Goal: Task Accomplishment & Management: Manage account settings

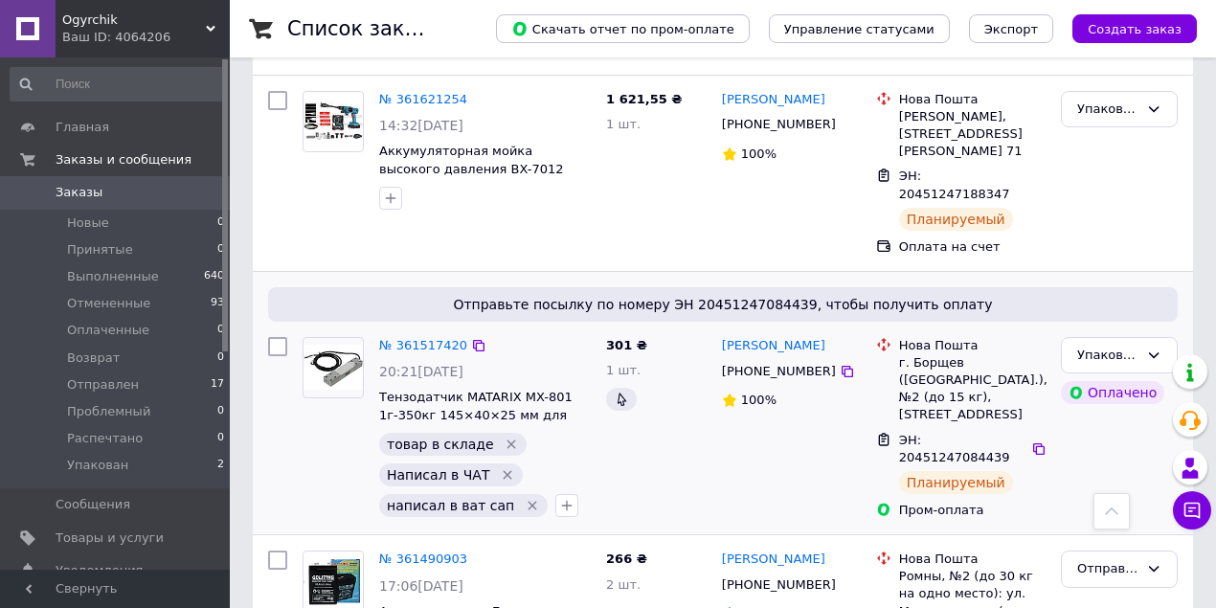
scroll to position [63, 0]
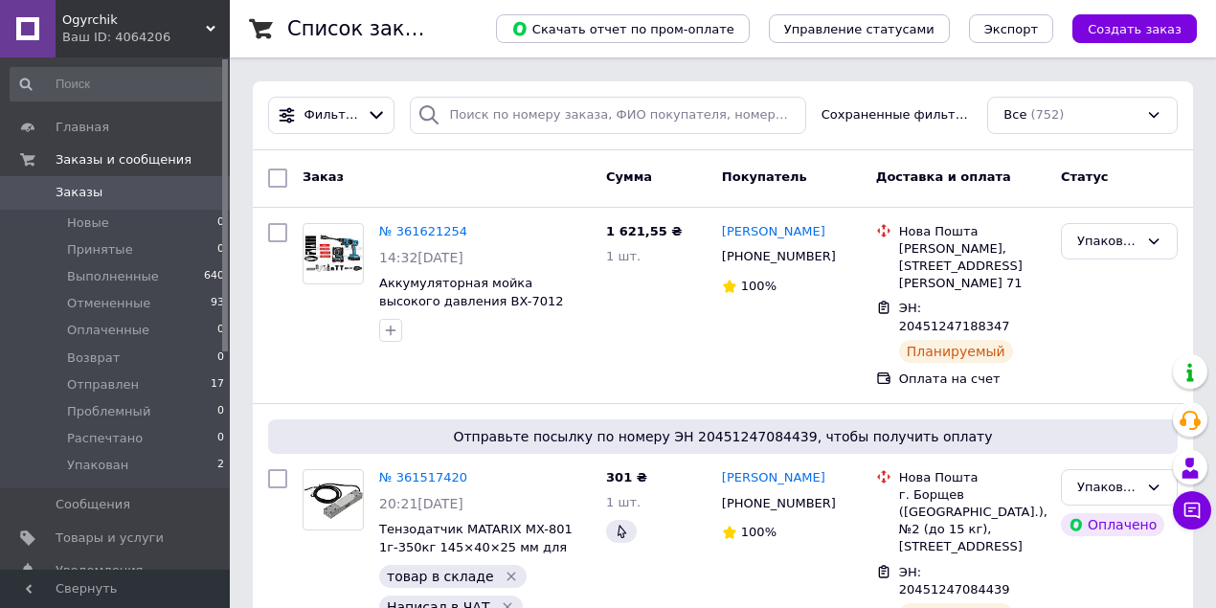
click at [92, 17] on span "Ogyrchik" at bounding box center [134, 19] width 144 height 17
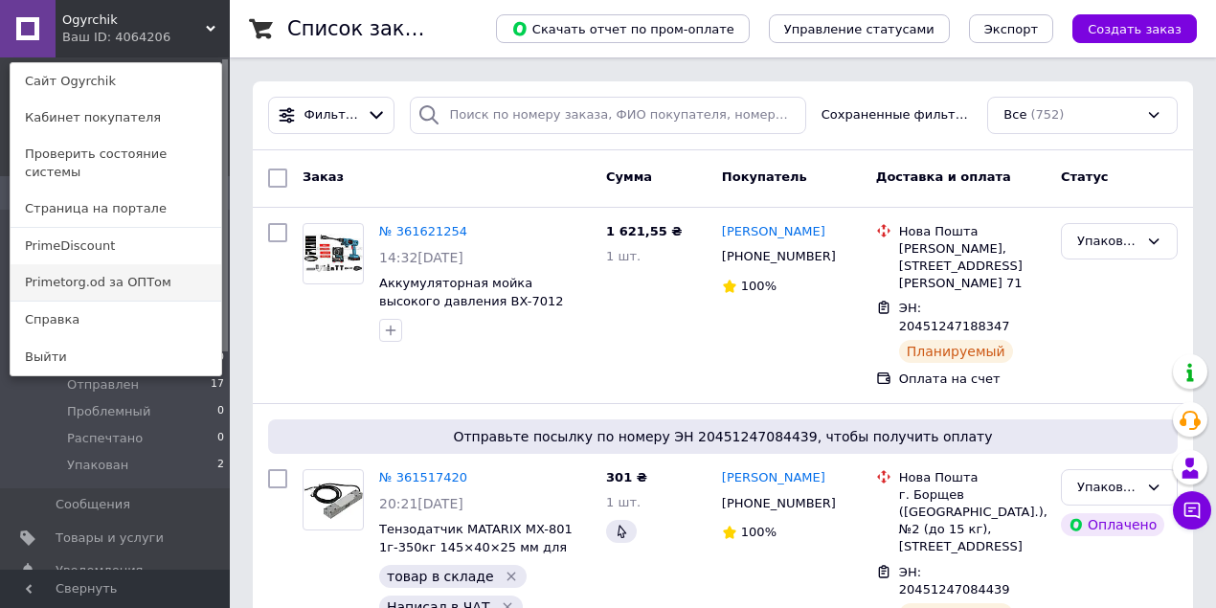
click at [190, 264] on link "Primetorg.od за ОПТом" at bounding box center [116, 282] width 211 height 36
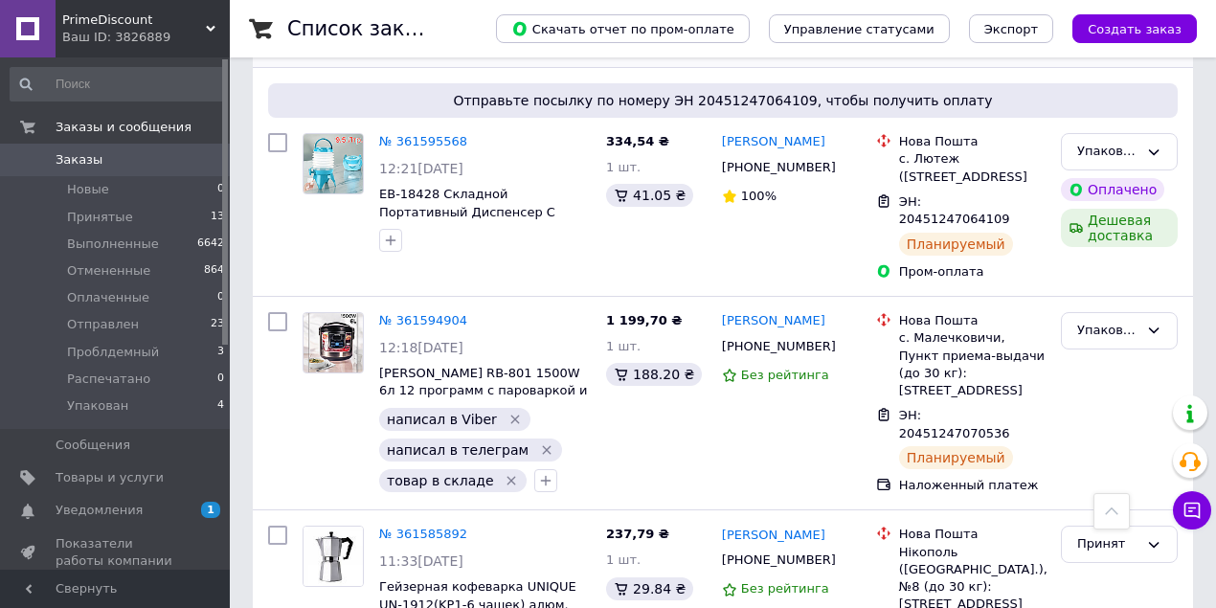
scroll to position [1084, 0]
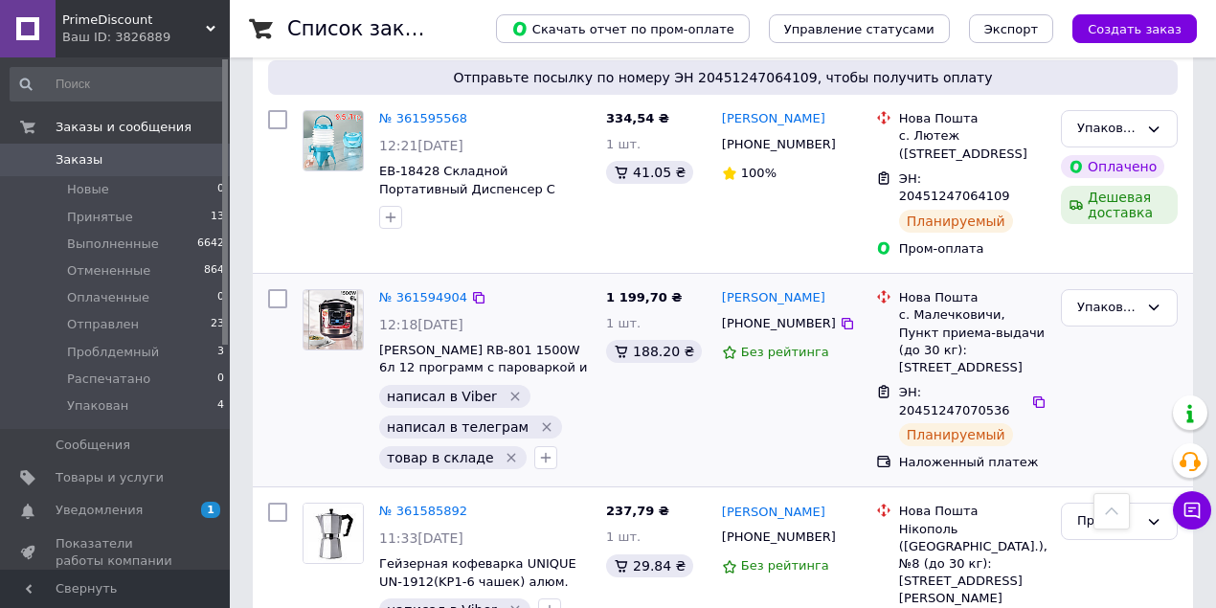
click at [563, 281] on div "№ 361594904 12:18, 12.09.2025 Мультиварка Rainberg RB-801 1500W 6л 12 программ …" at bounding box center [484, 378] width 227 height 195
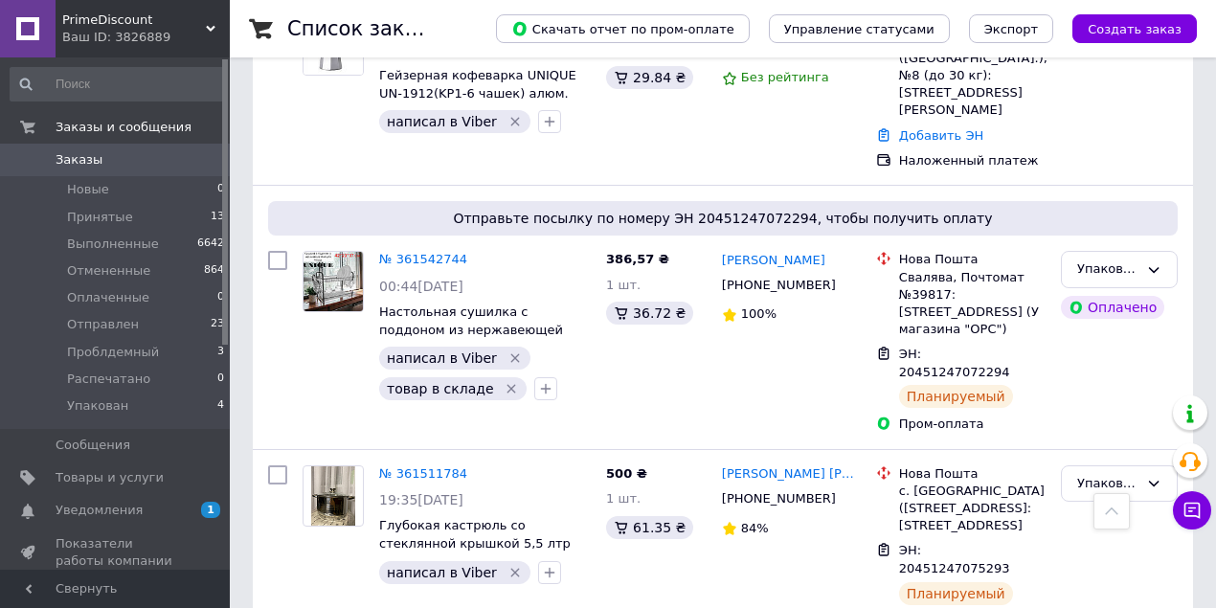
scroll to position [1595, 0]
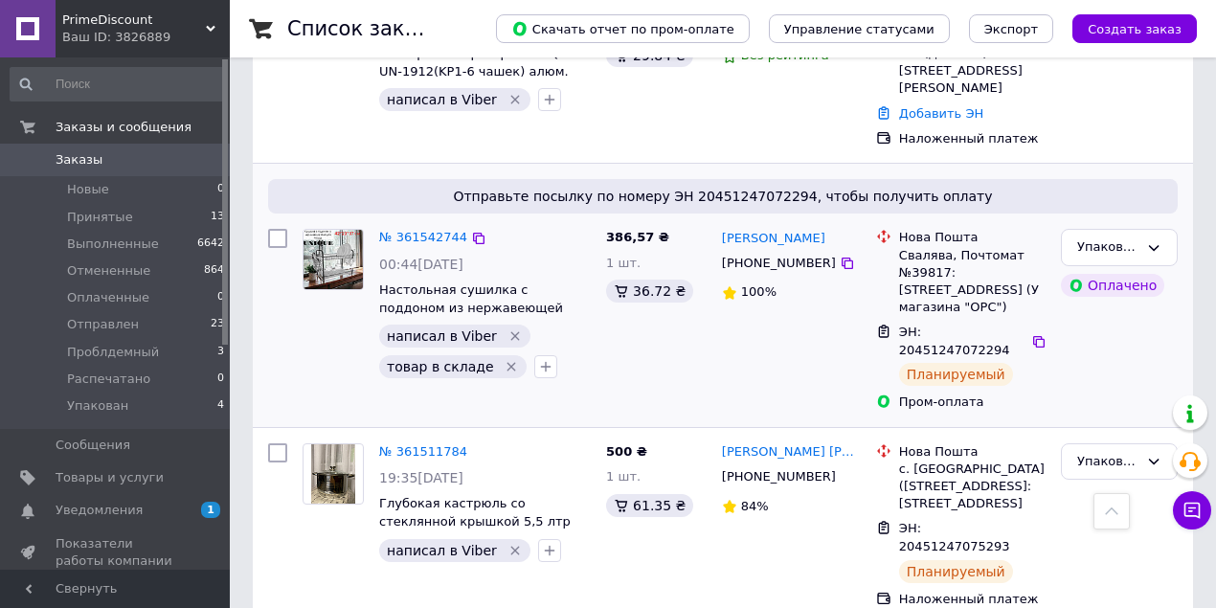
click at [607, 221] on div "386,57 ₴ 1 шт. 36.72 ₴" at bounding box center [656, 319] width 116 height 197
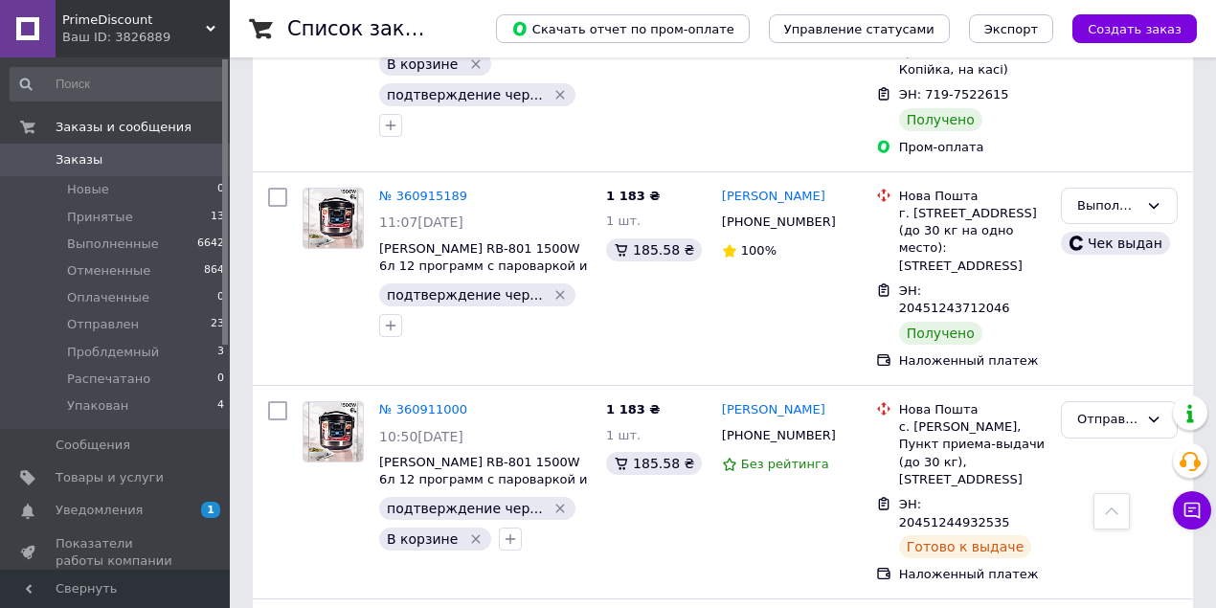
scroll to position [9826, 0]
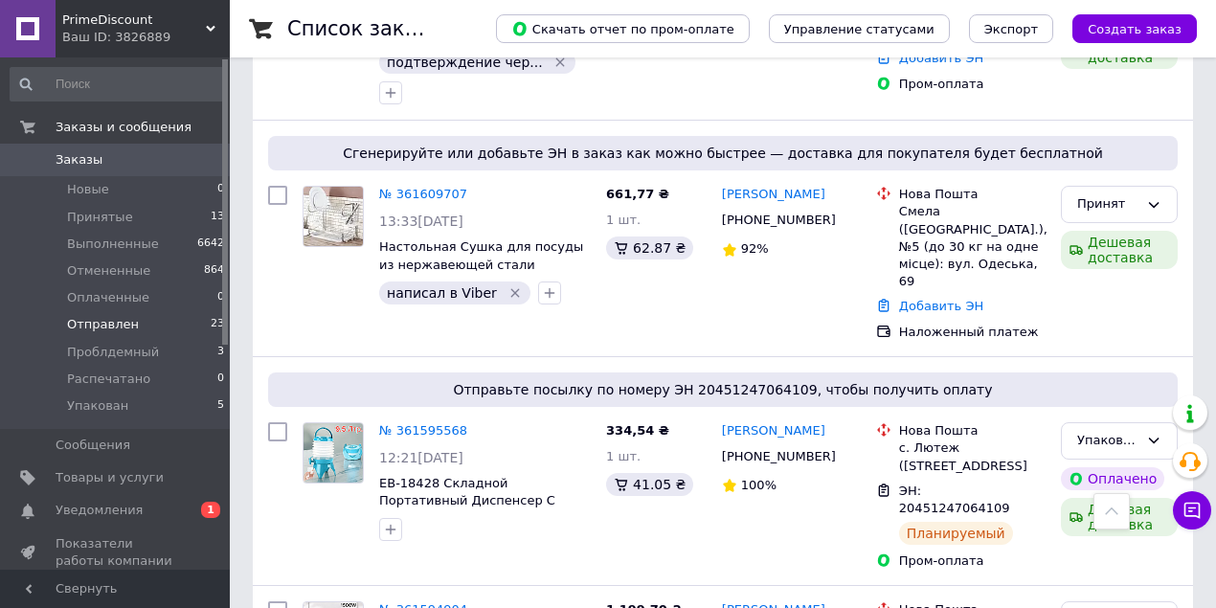
scroll to position [1020, 0]
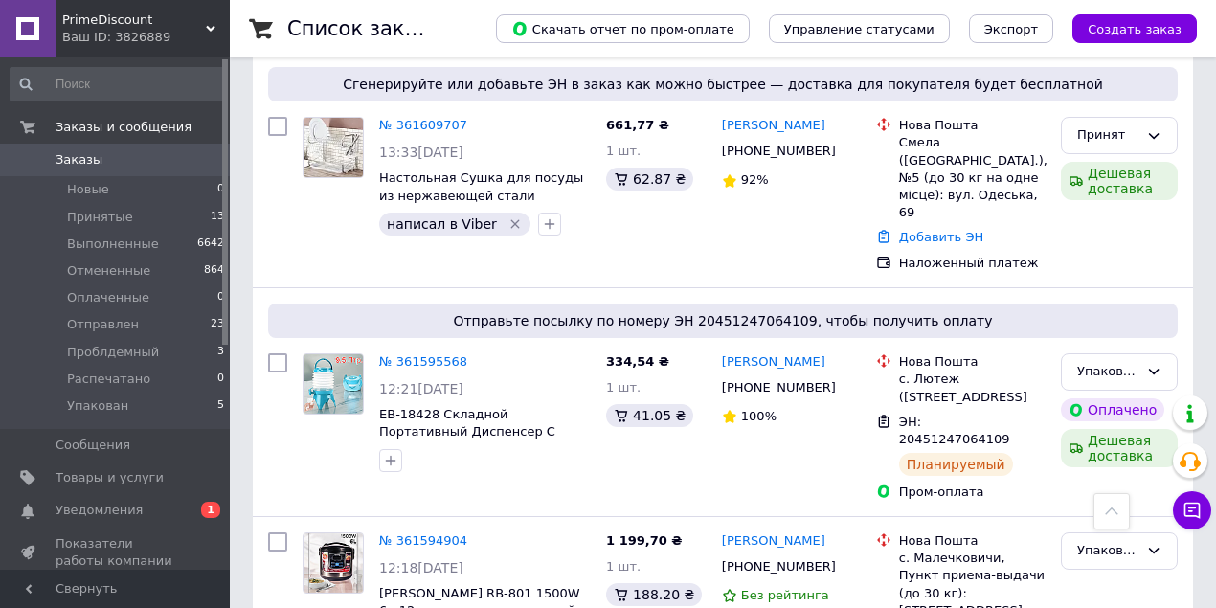
click at [105, 24] on span "PrimeDiscount" at bounding box center [134, 19] width 144 height 17
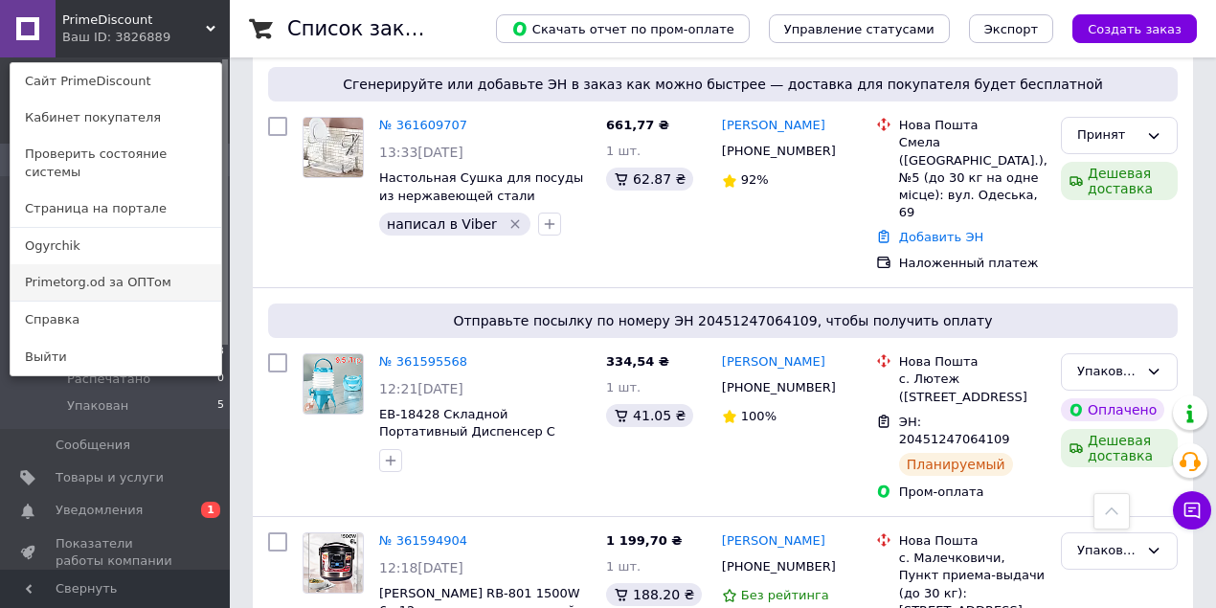
click at [187, 264] on link "Primetorg.od за ОПТом" at bounding box center [116, 282] width 211 height 36
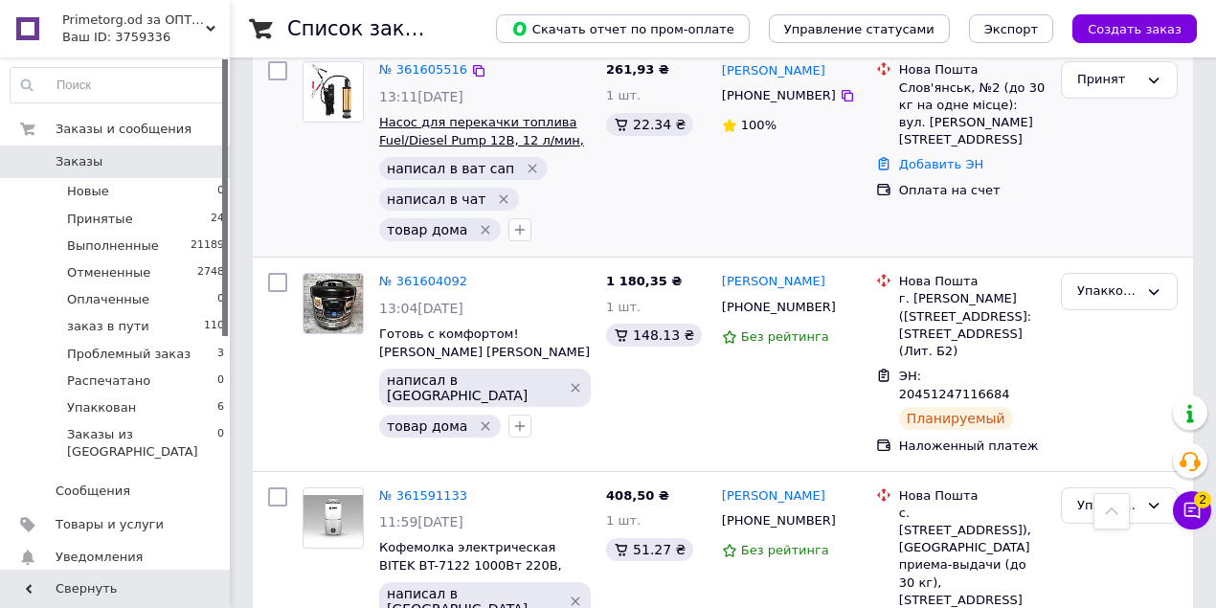
scroll to position [1020, 0]
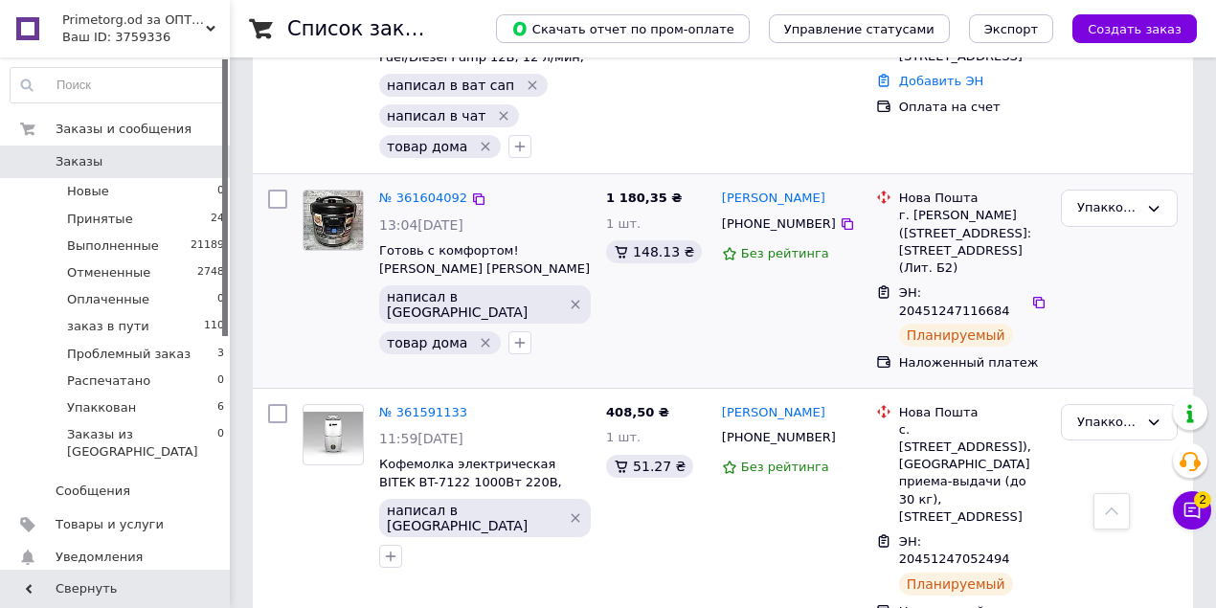
click at [623, 243] on div "1 180,35 ₴ 1 шт. 148.13 ₴" at bounding box center [656, 280] width 116 height 197
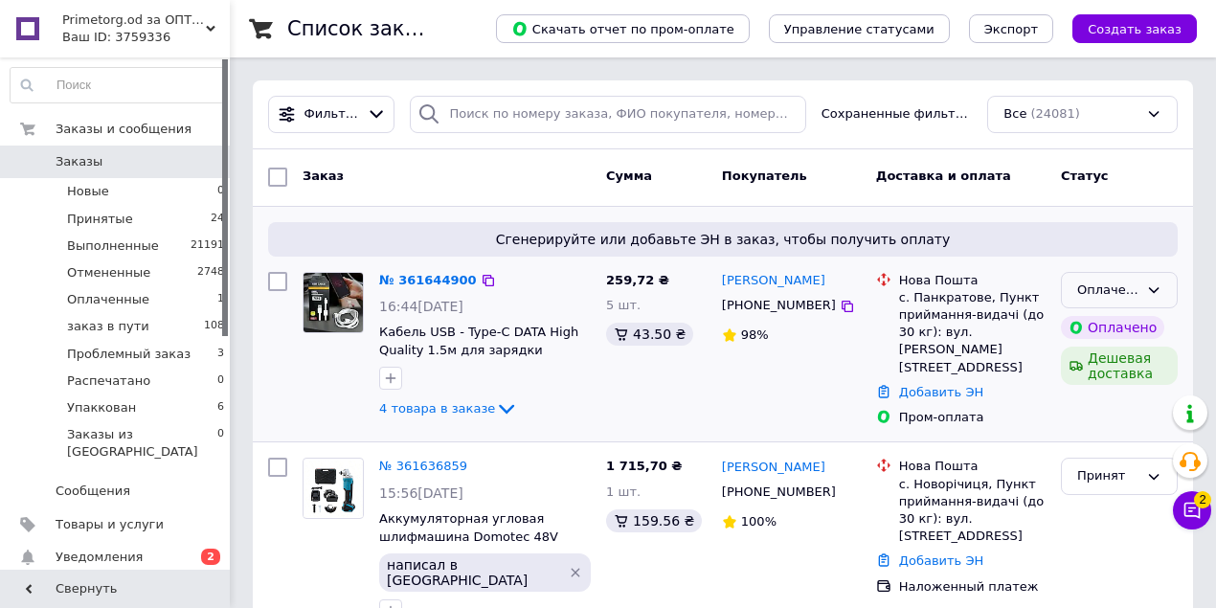
click at [1122, 287] on div "Оплаченный" at bounding box center [1107, 290] width 61 height 20
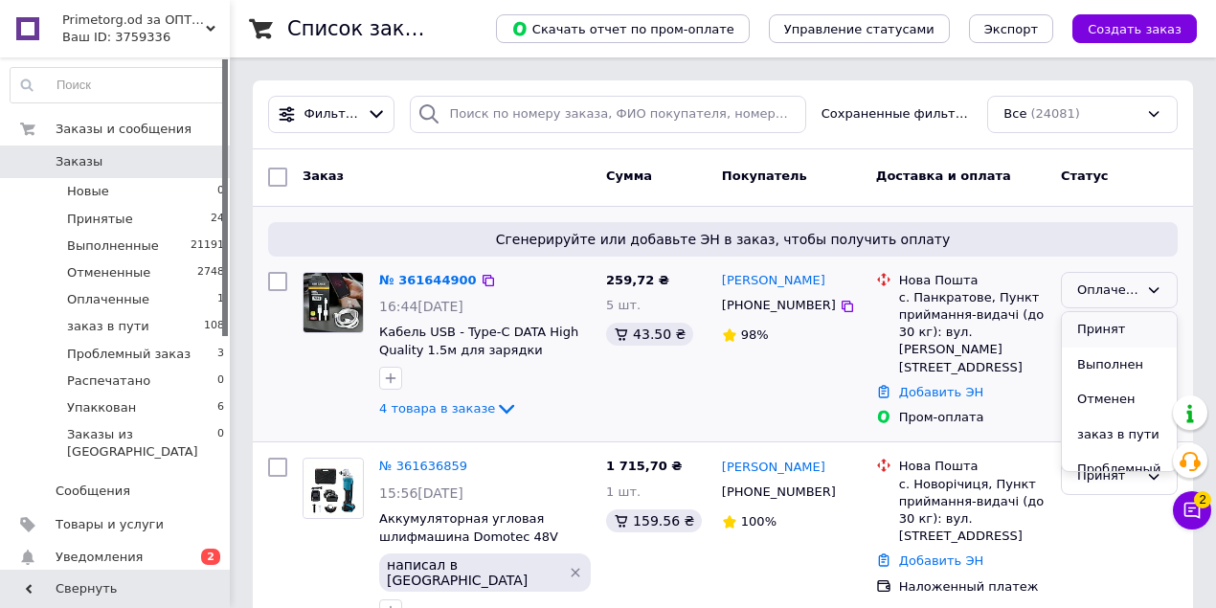
click at [1096, 326] on li "Принят" at bounding box center [1118, 329] width 115 height 35
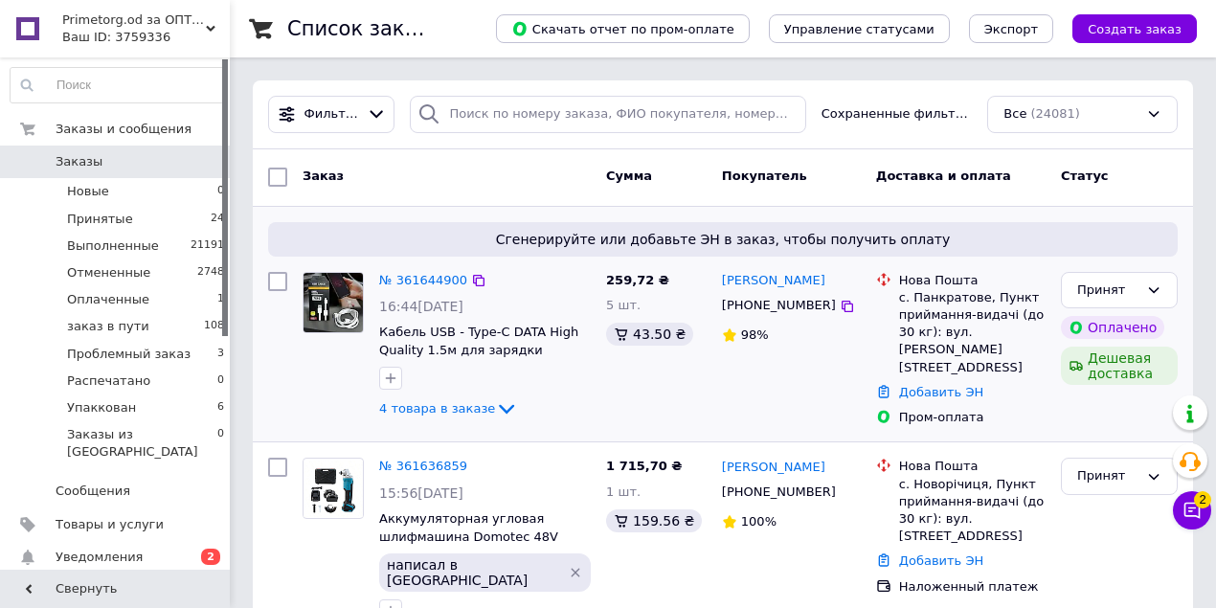
click at [428, 412] on span "4 товара в заказе" at bounding box center [437, 408] width 116 height 14
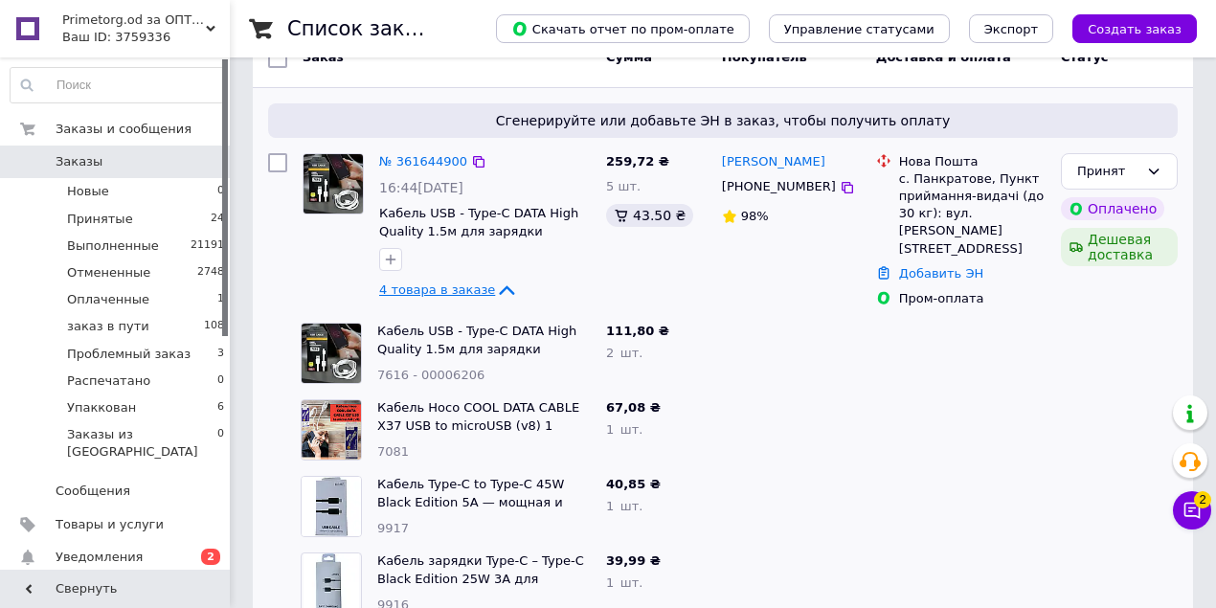
scroll to position [127, 0]
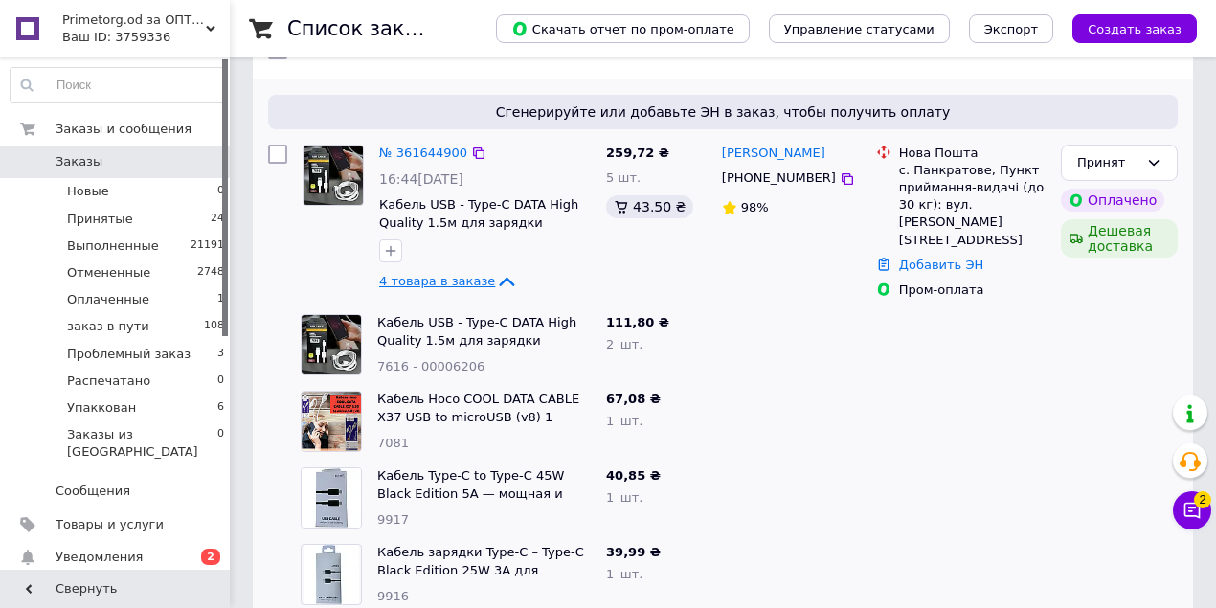
click at [417, 279] on span "4 товара в заказе" at bounding box center [437, 281] width 116 height 14
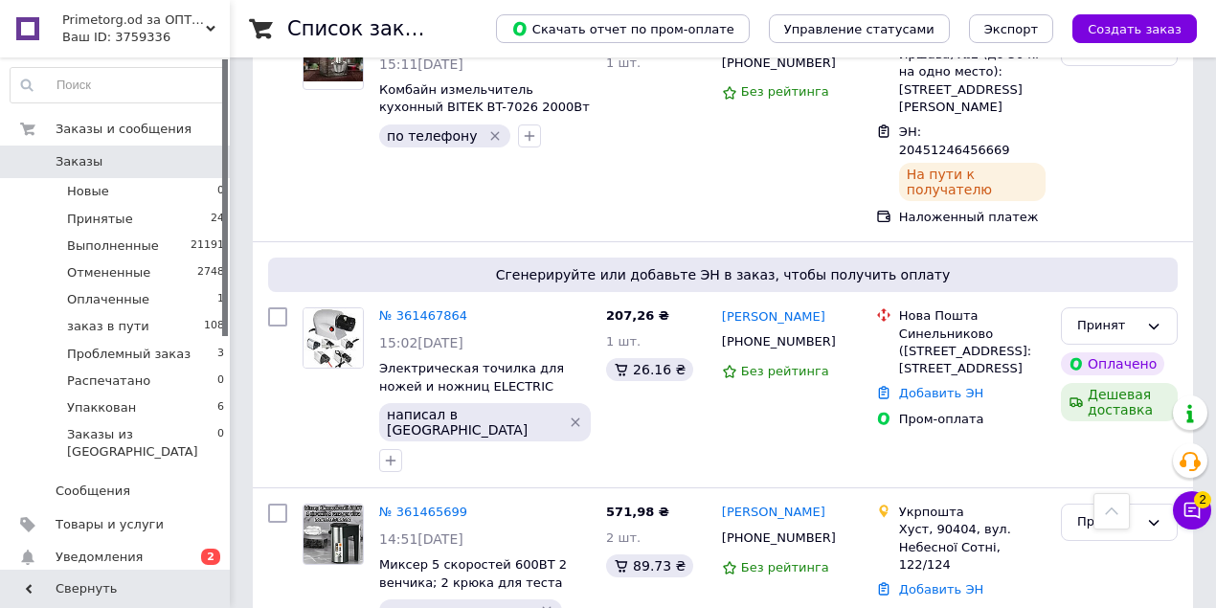
scroll to position [5870, 0]
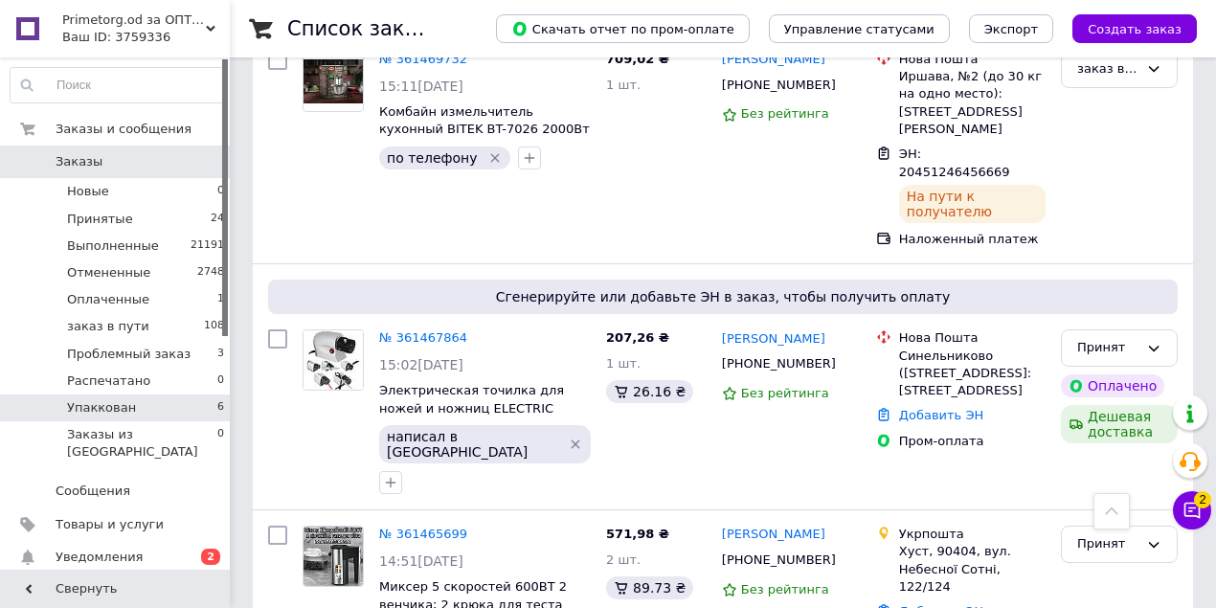
click at [105, 404] on span "Упаккован" at bounding box center [101, 407] width 69 height 17
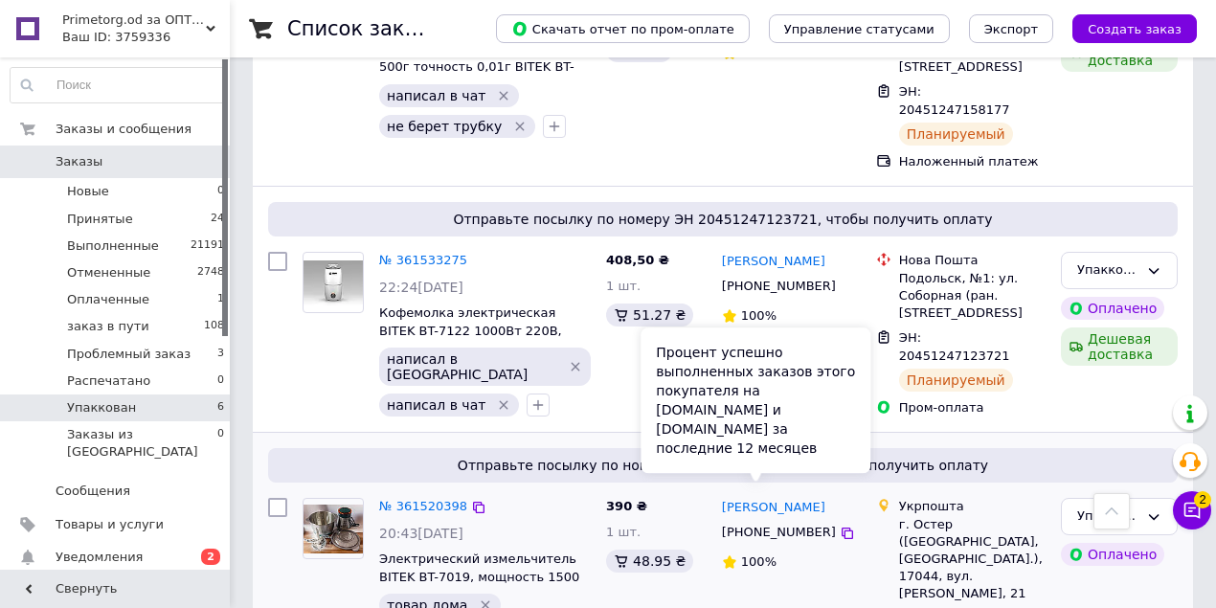
scroll to position [766, 0]
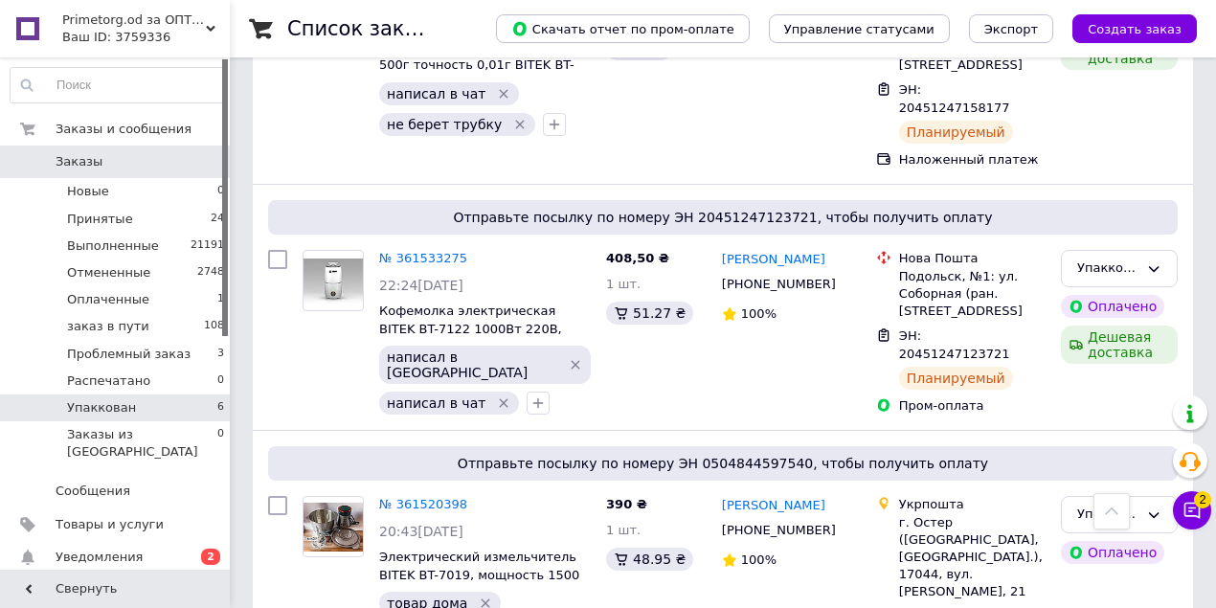
click at [116, 17] on span "Primetorg.od за ОПТом" at bounding box center [134, 19] width 144 height 17
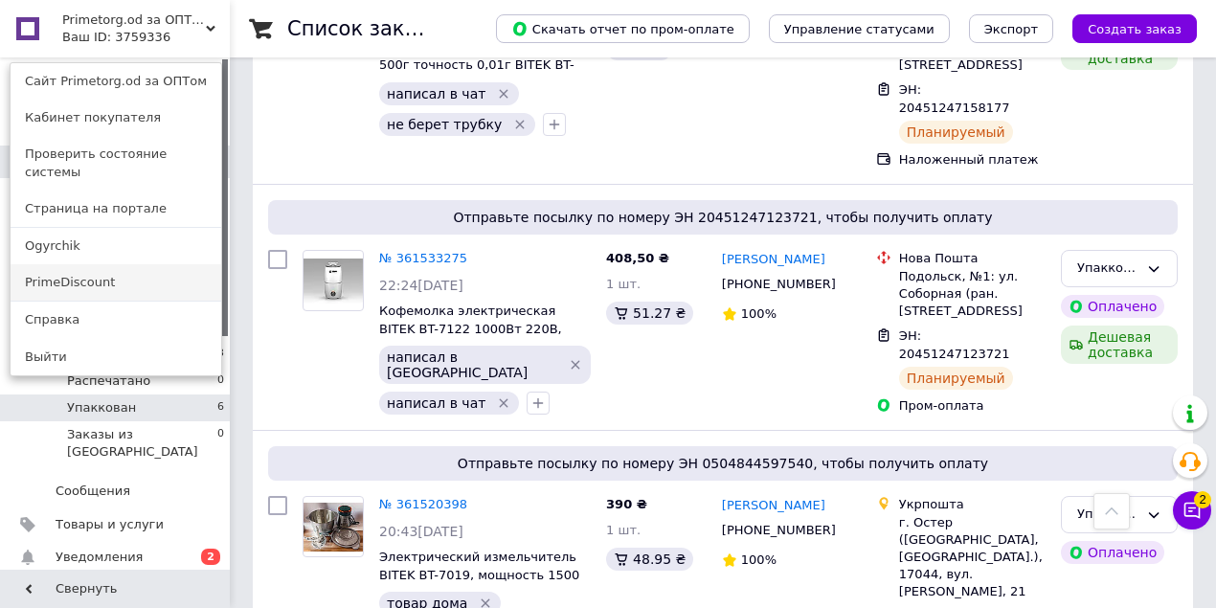
click at [157, 268] on link "PrimeDiscount" at bounding box center [116, 282] width 211 height 36
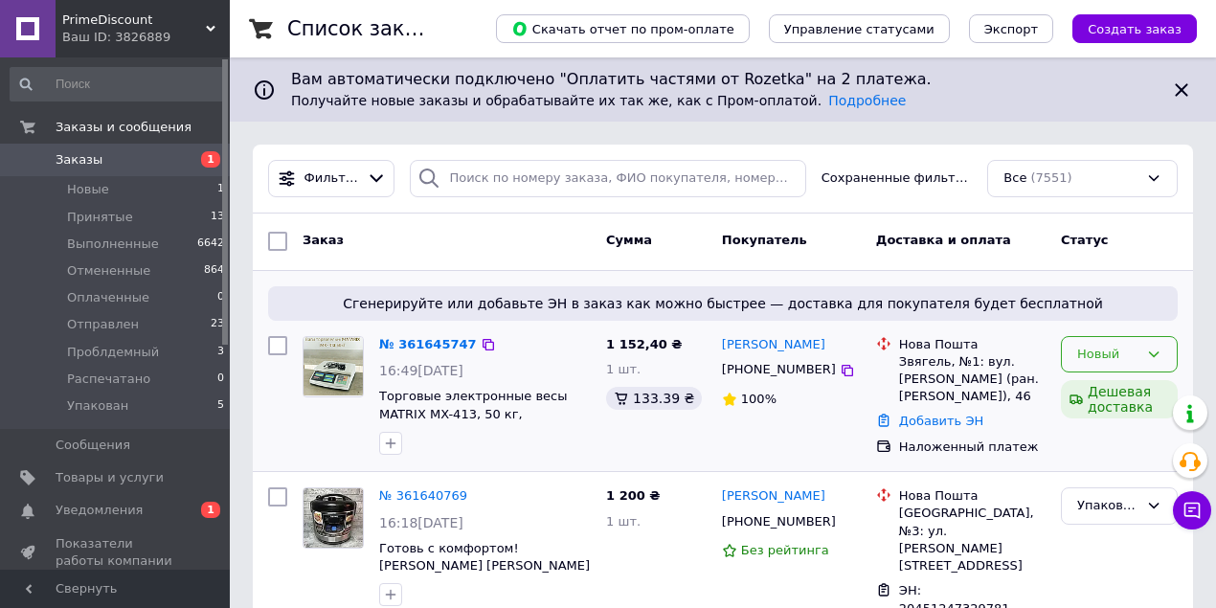
click at [1102, 352] on div "Новый" at bounding box center [1107, 355] width 61 height 20
click at [1106, 392] on li "Принят" at bounding box center [1118, 393] width 115 height 35
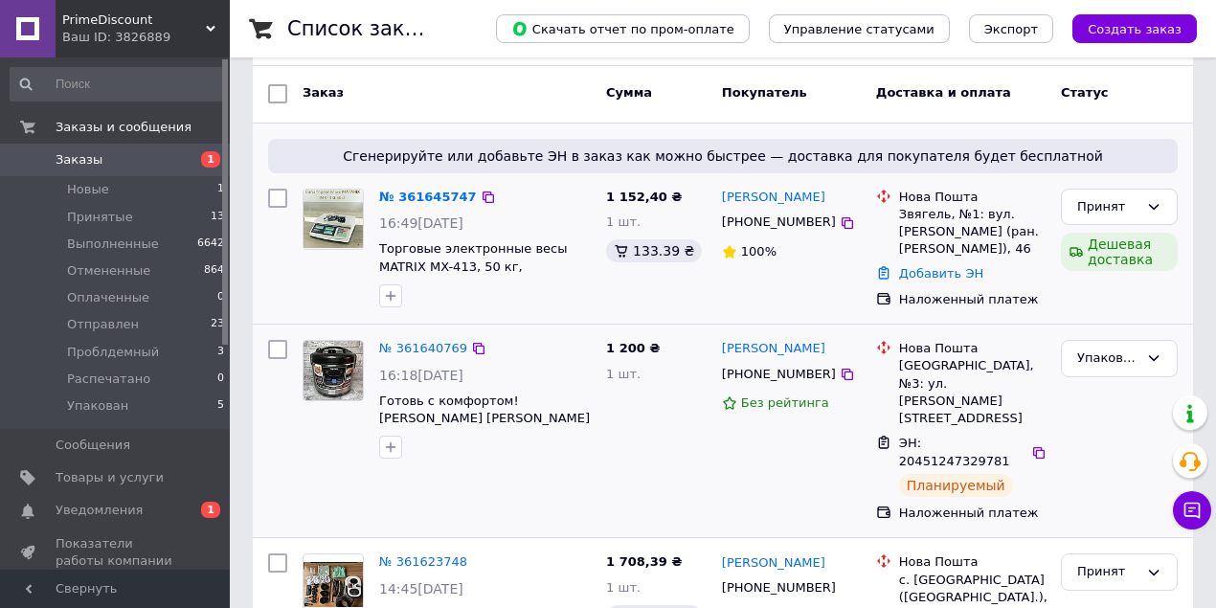
scroll to position [127, 0]
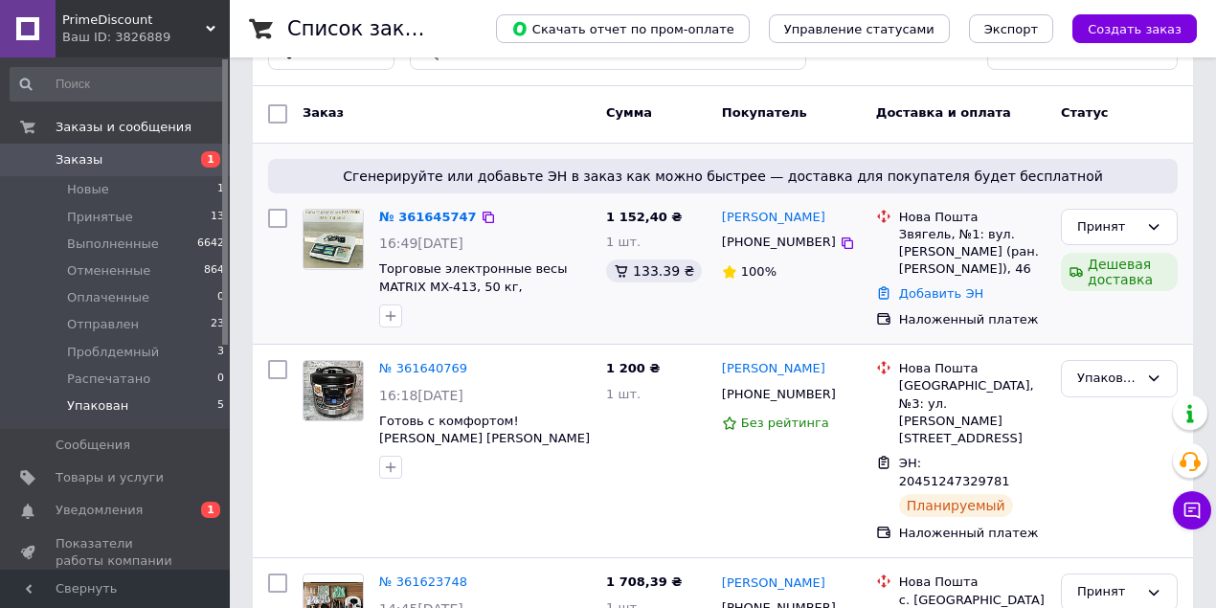
click at [105, 405] on span "Упакован" at bounding box center [97, 405] width 61 height 17
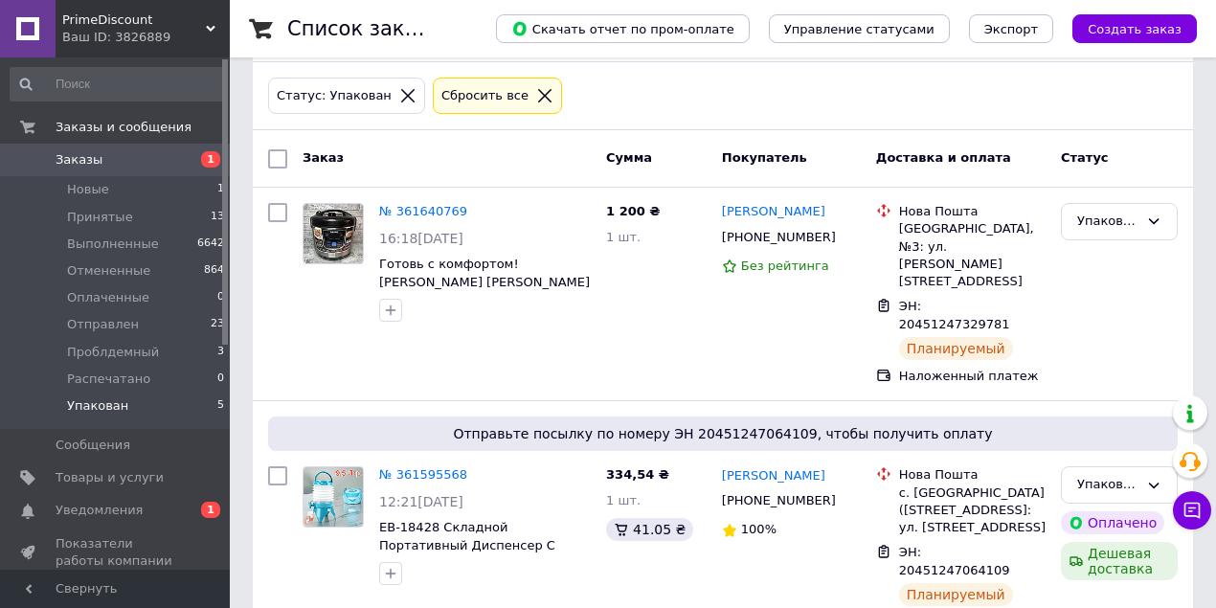
scroll to position [137, 0]
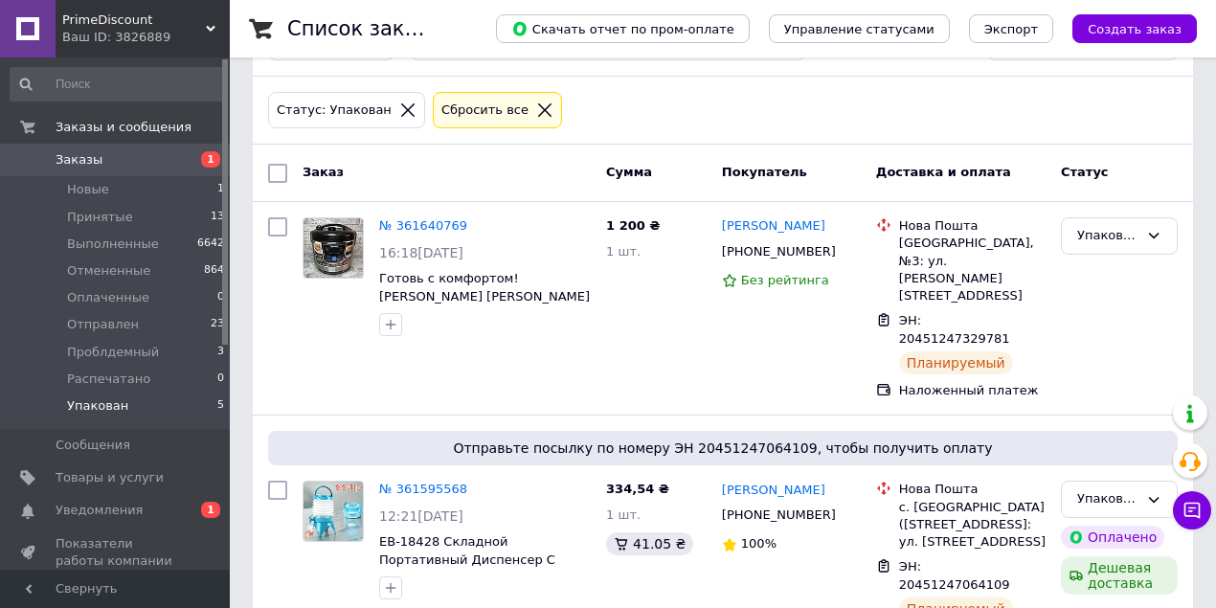
click at [109, 14] on span "PrimeDiscount" at bounding box center [134, 19] width 144 height 17
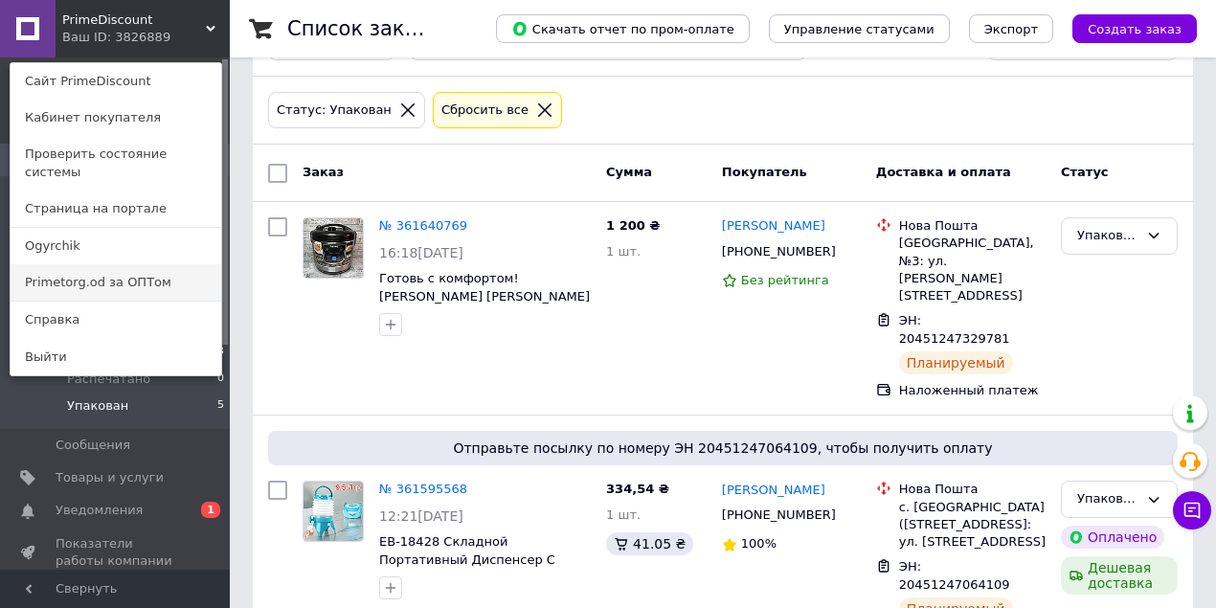
click at [178, 271] on link "Primetorg.od за ОПТом" at bounding box center [116, 282] width 211 height 36
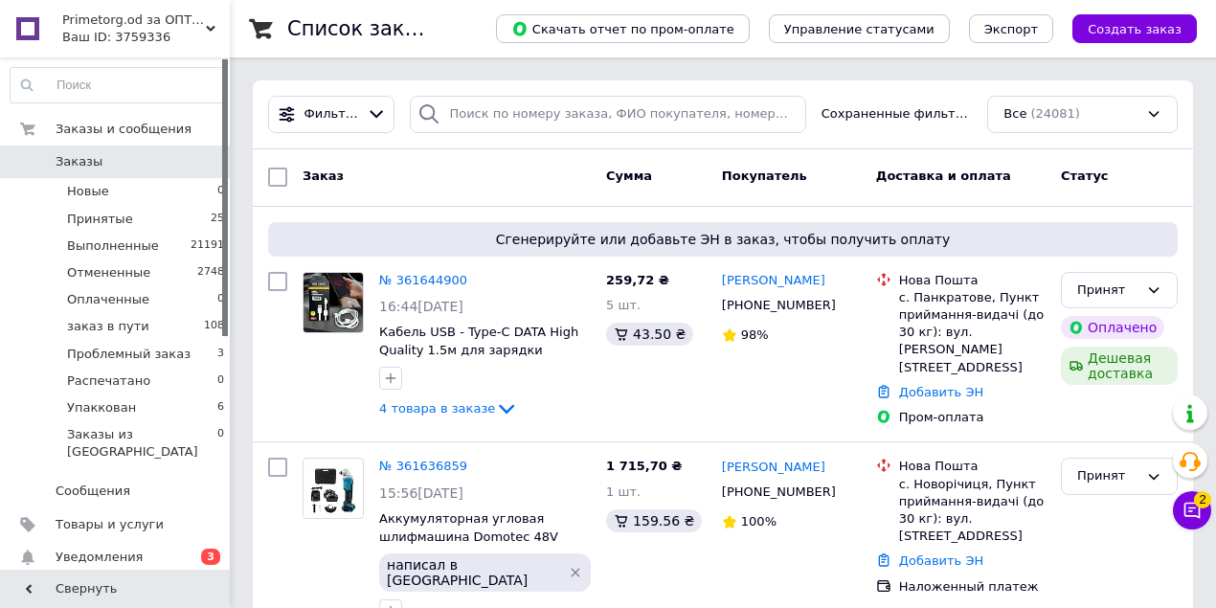
click at [92, 17] on span "Primetorg.od за ОПТом" at bounding box center [134, 19] width 144 height 17
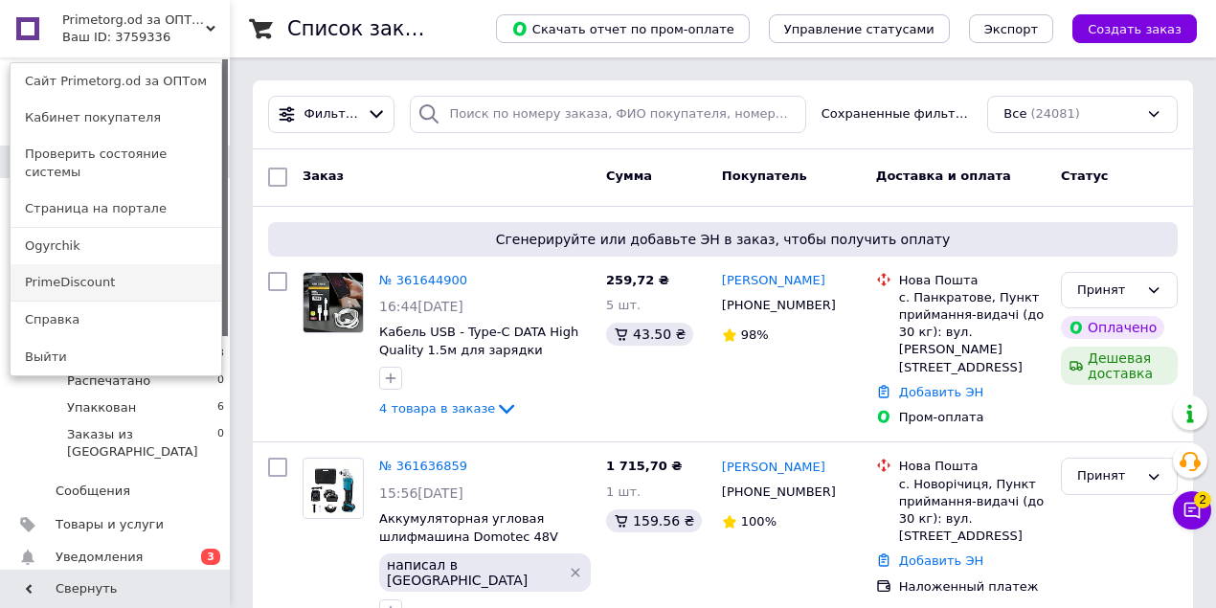
click at [160, 276] on link "PrimeDiscount" at bounding box center [116, 282] width 211 height 36
